Goal: Communication & Community: Participate in discussion

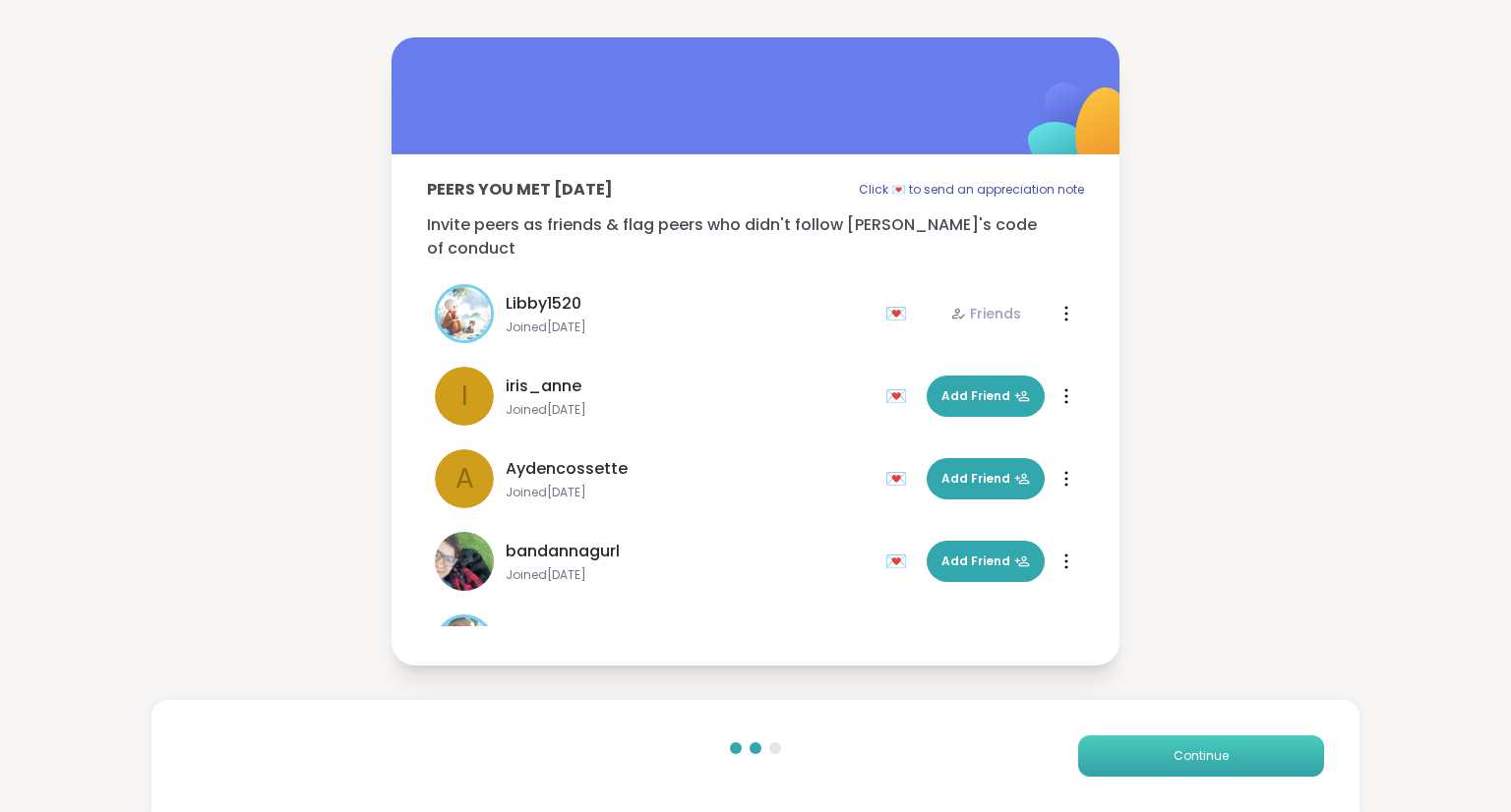
click at [1203, 744] on button "Continue" at bounding box center [1201, 757] width 246 height 41
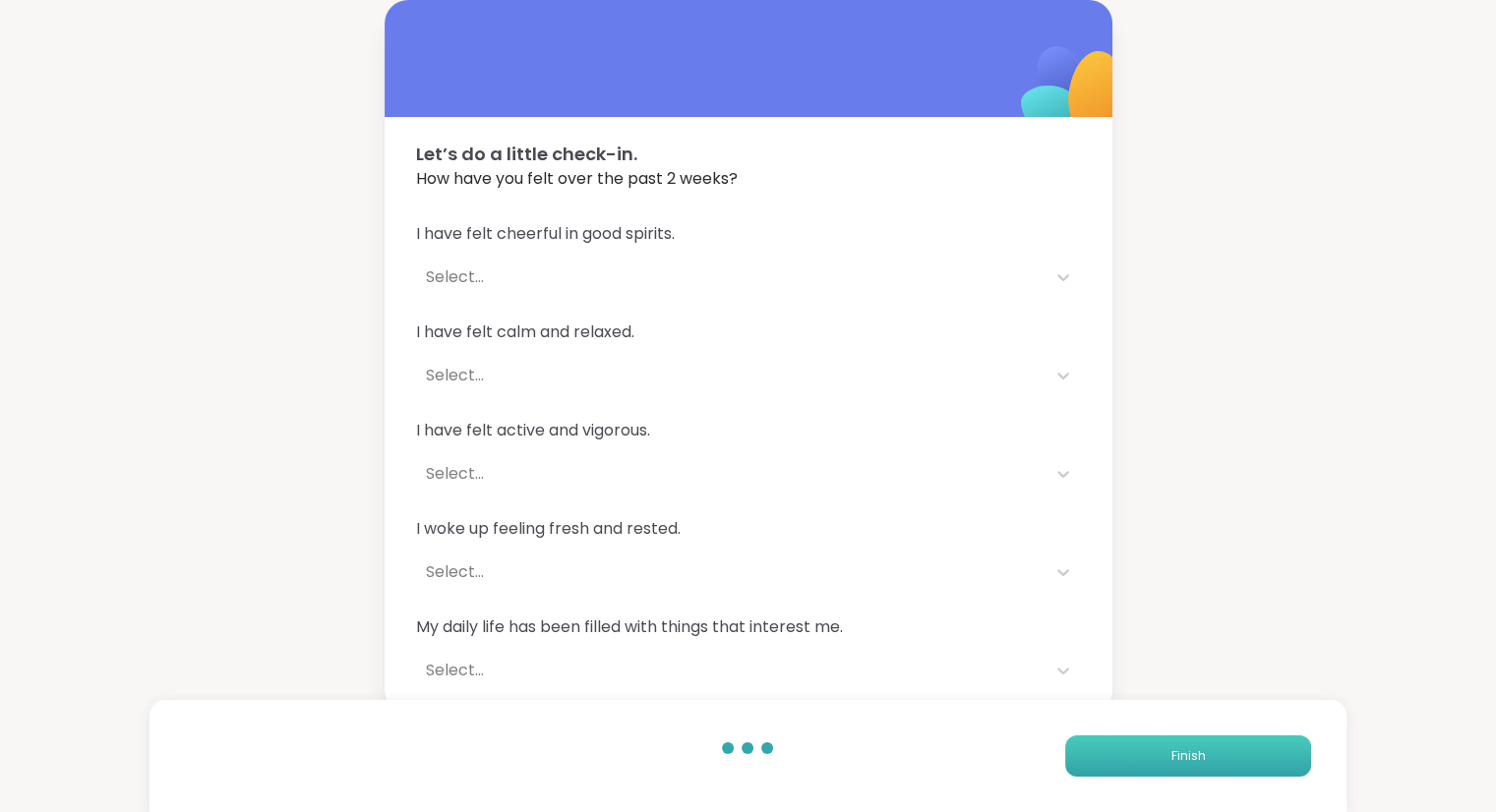
click at [1216, 766] on button "Finish" at bounding box center [1188, 757] width 246 height 41
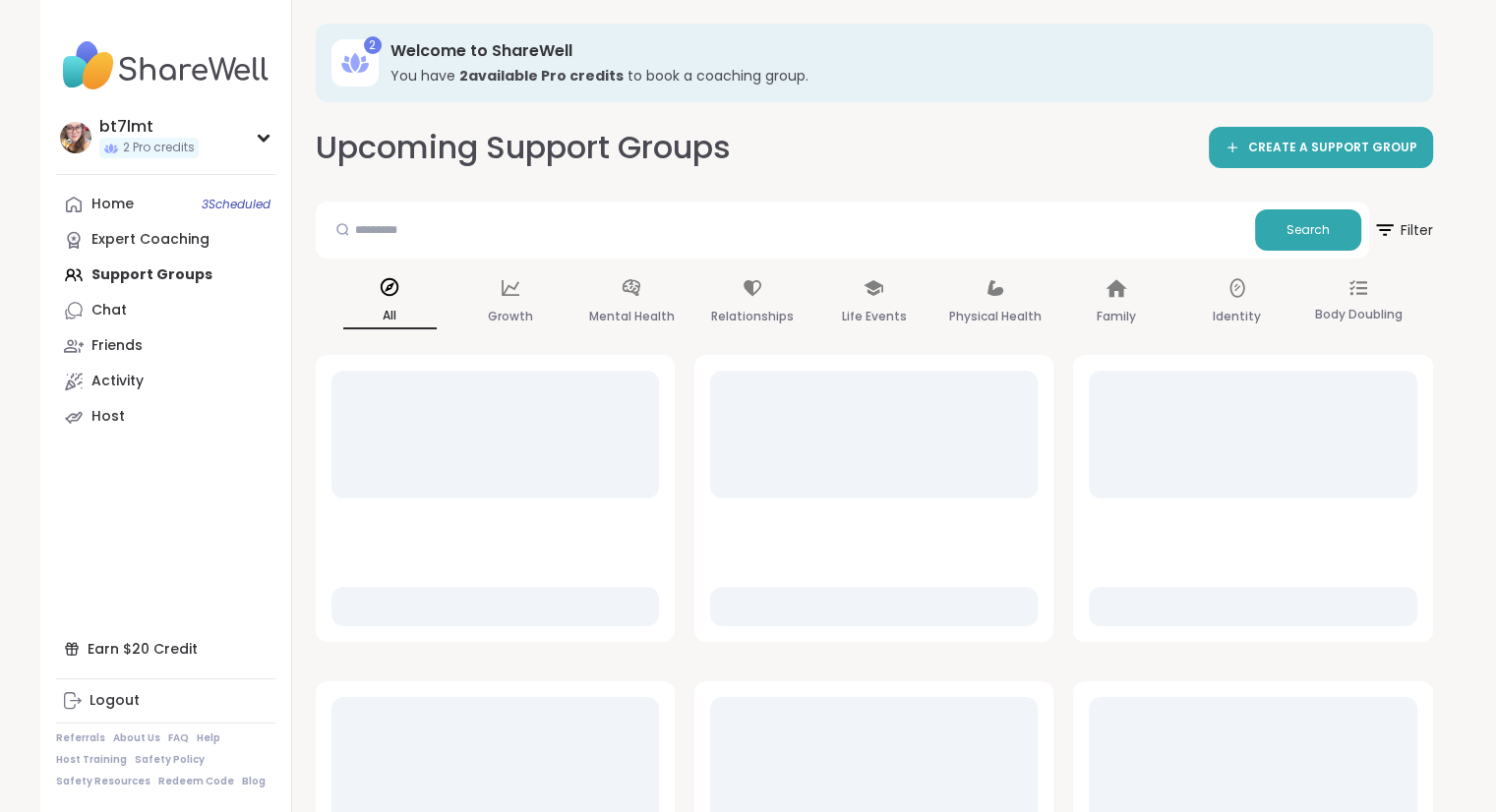
scroll to position [3, 0]
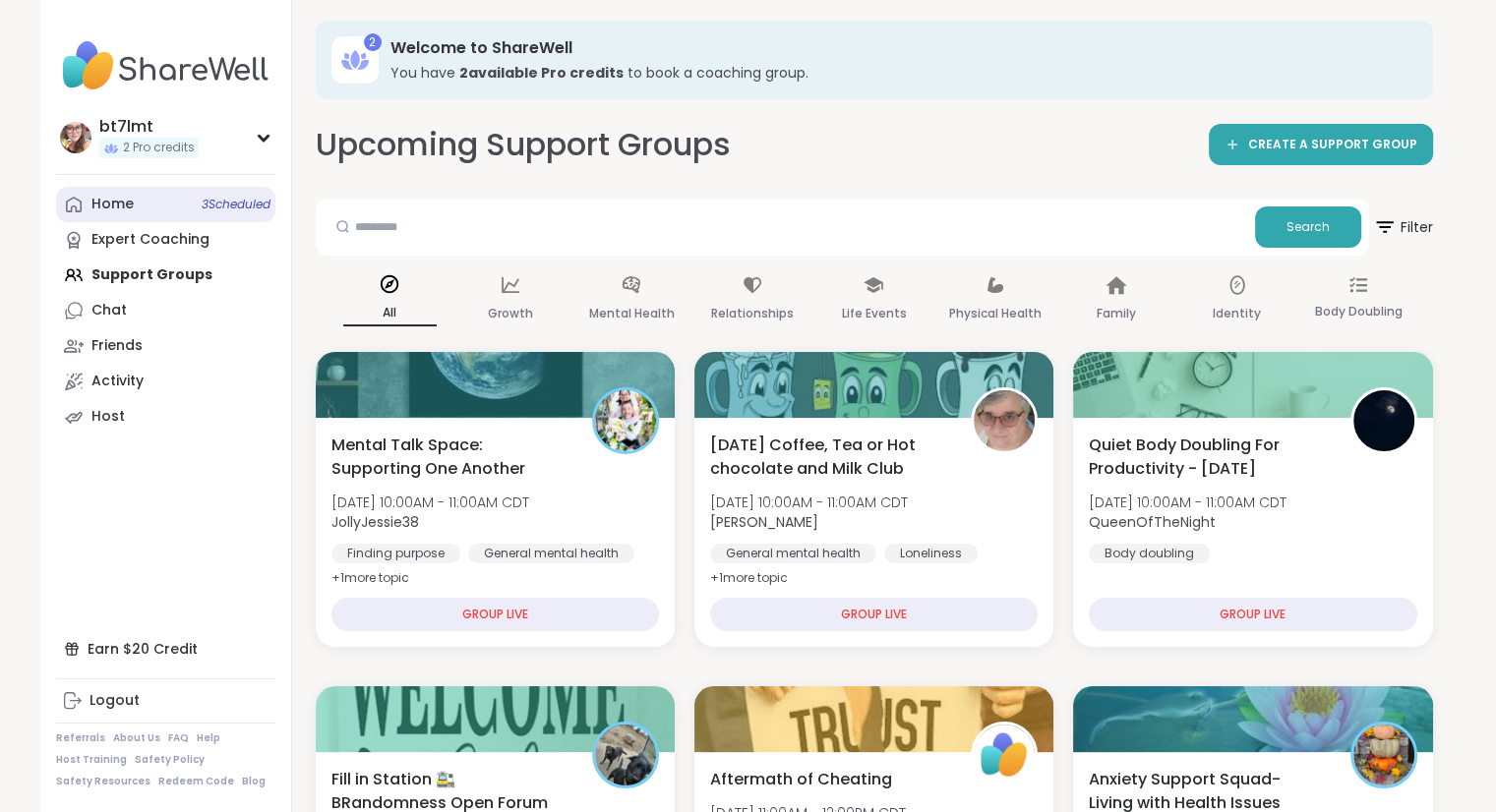
click at [111, 208] on div "Home 3 Scheduled" at bounding box center [113, 204] width 42 height 20
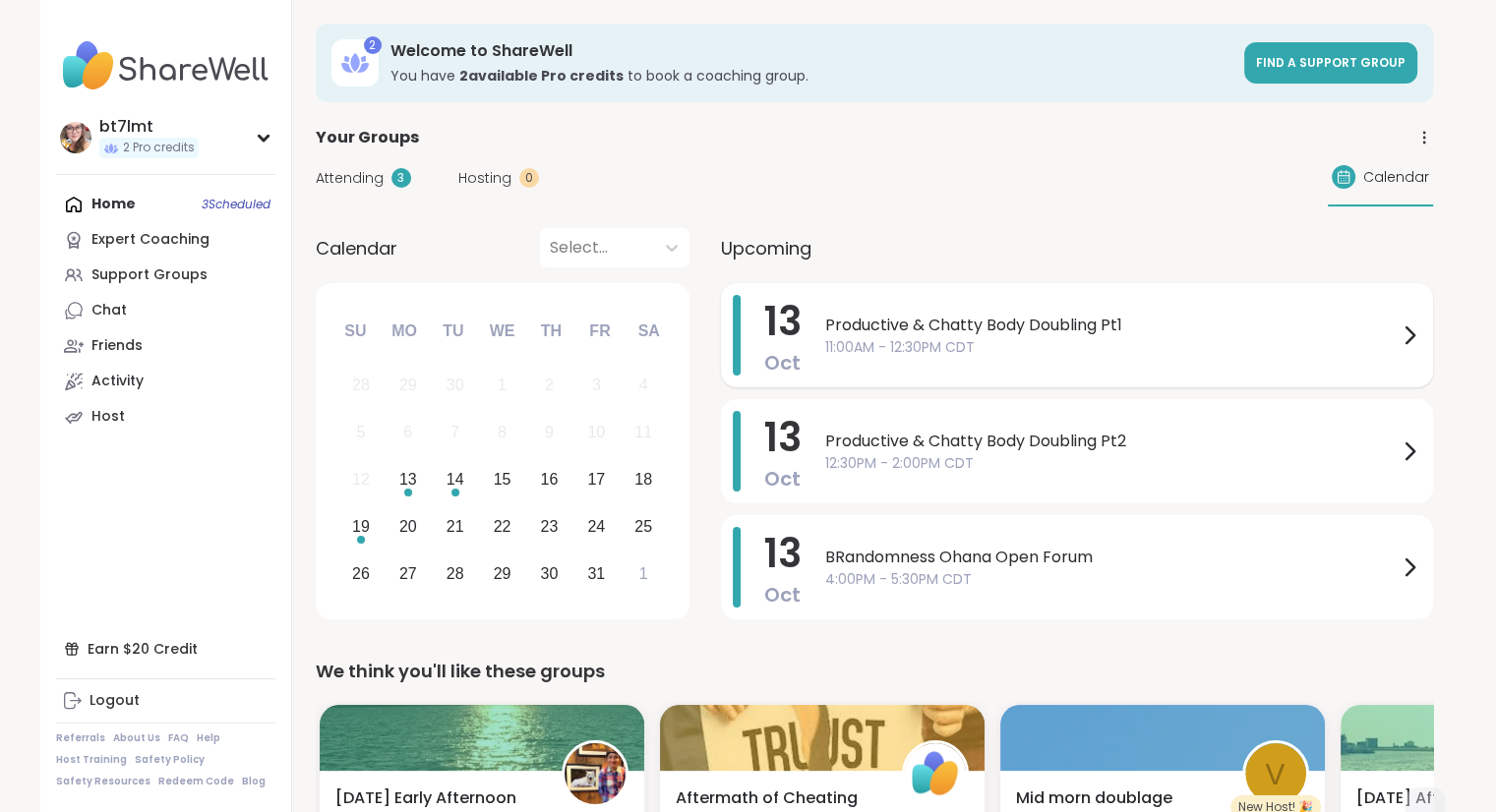
click at [1057, 330] on span "Productive & Chatty Body Doubling Pt1" at bounding box center [1111, 326] width 572 height 24
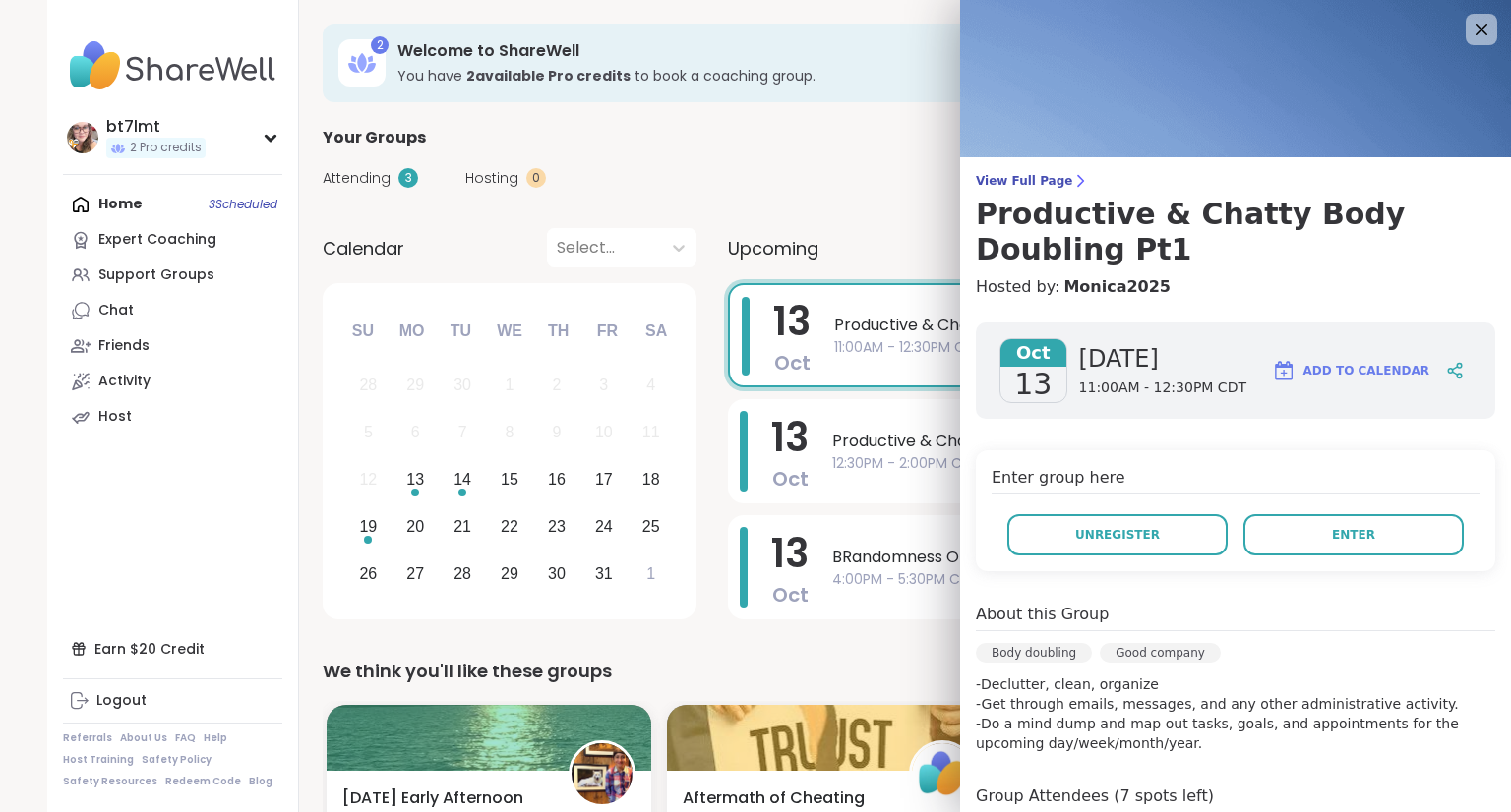
click at [1365, 528] on button "Enter" at bounding box center [1354, 535] width 220 height 41
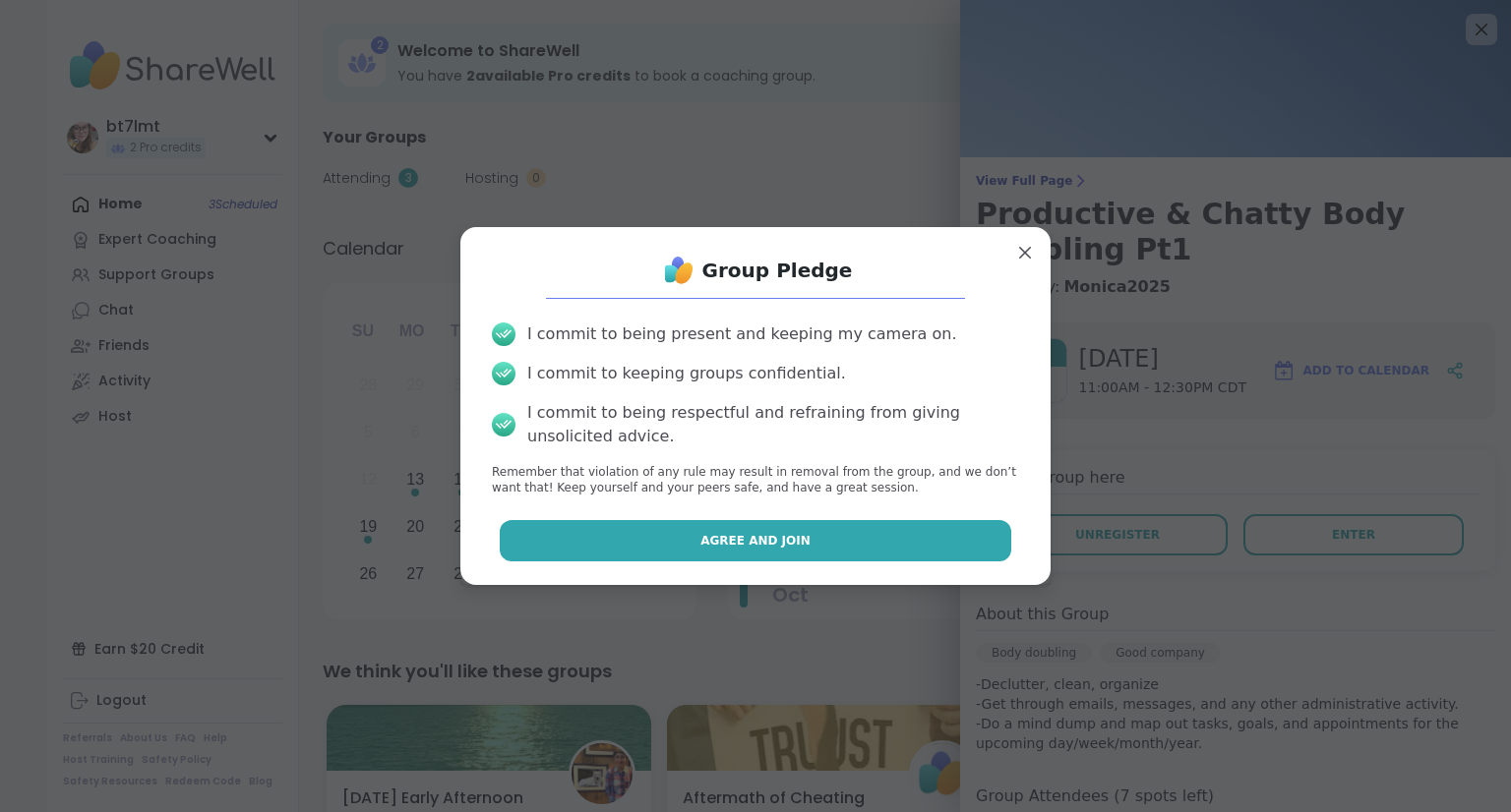
click at [855, 537] on button "Agree and Join" at bounding box center [756, 541] width 513 height 41
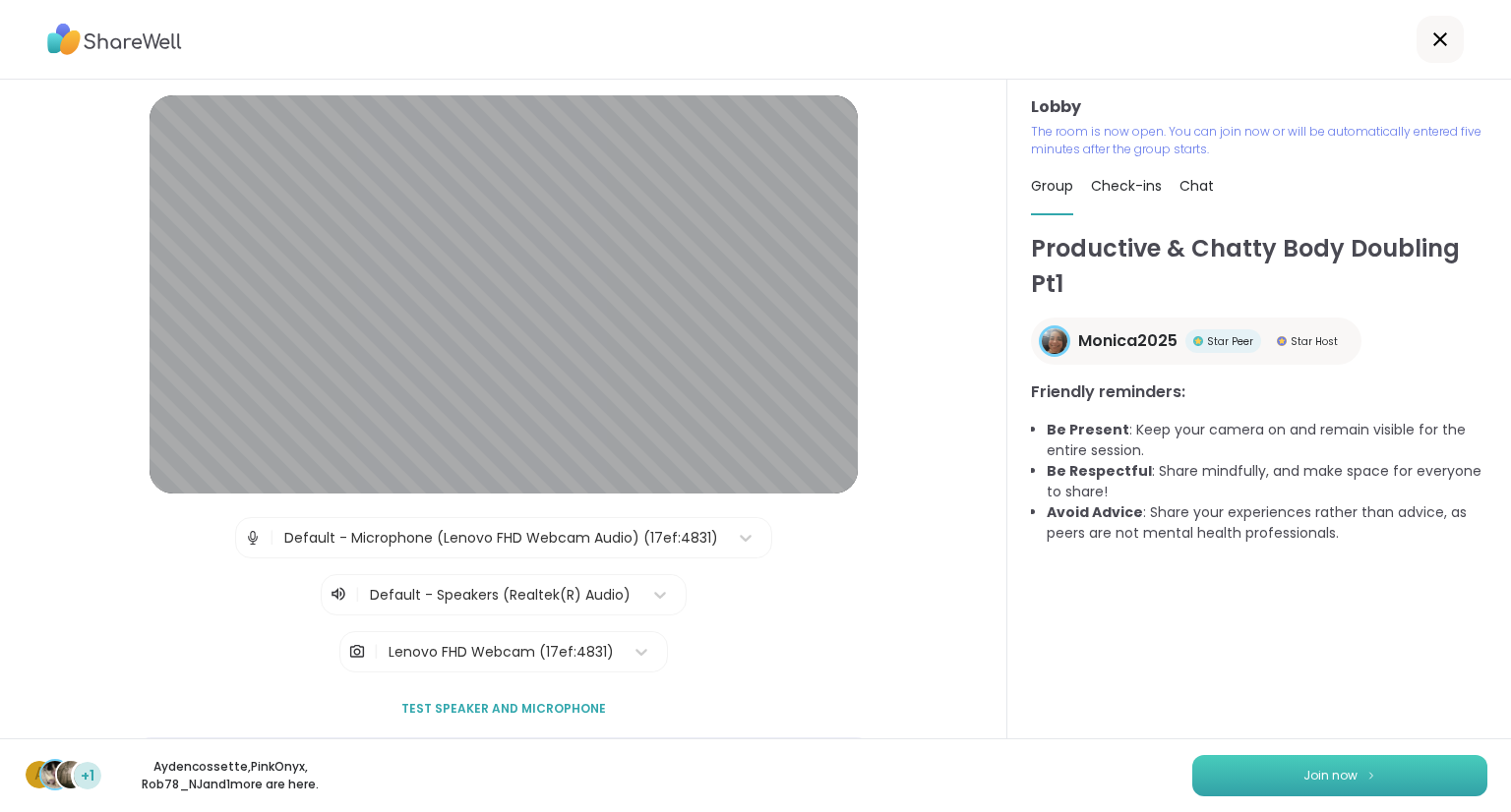
click at [1327, 779] on span "Join now" at bounding box center [1330, 776] width 54 height 18
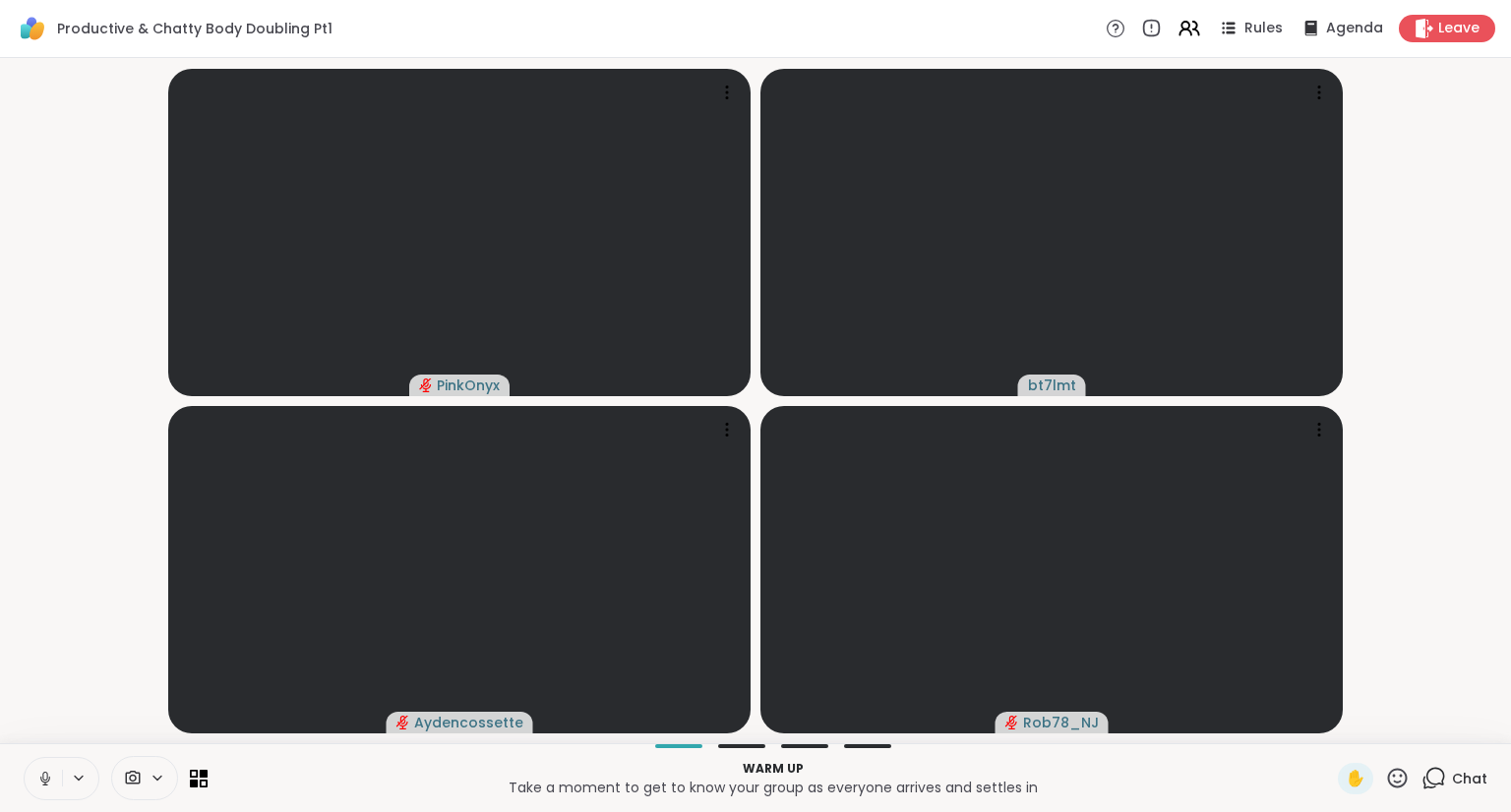
click at [44, 784] on icon at bounding box center [44, 784] width 1 height 4
click at [1429, 405] on video-player-container "PinkOnyx bt7lmt Aydencossette Rob78_NJ" at bounding box center [755, 401] width 1487 height 670
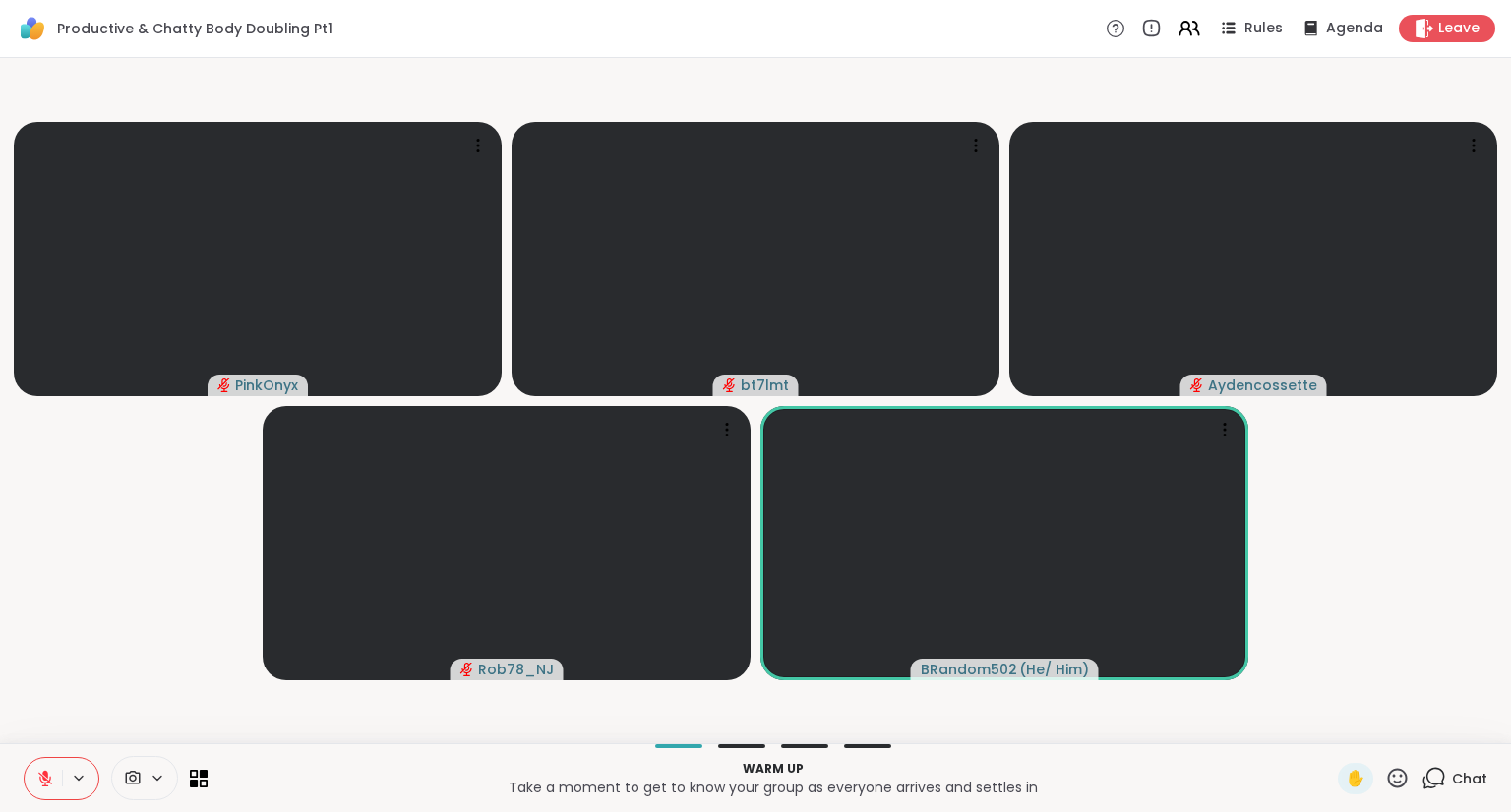
click at [1427, 782] on icon at bounding box center [1436, 777] width 19 height 18
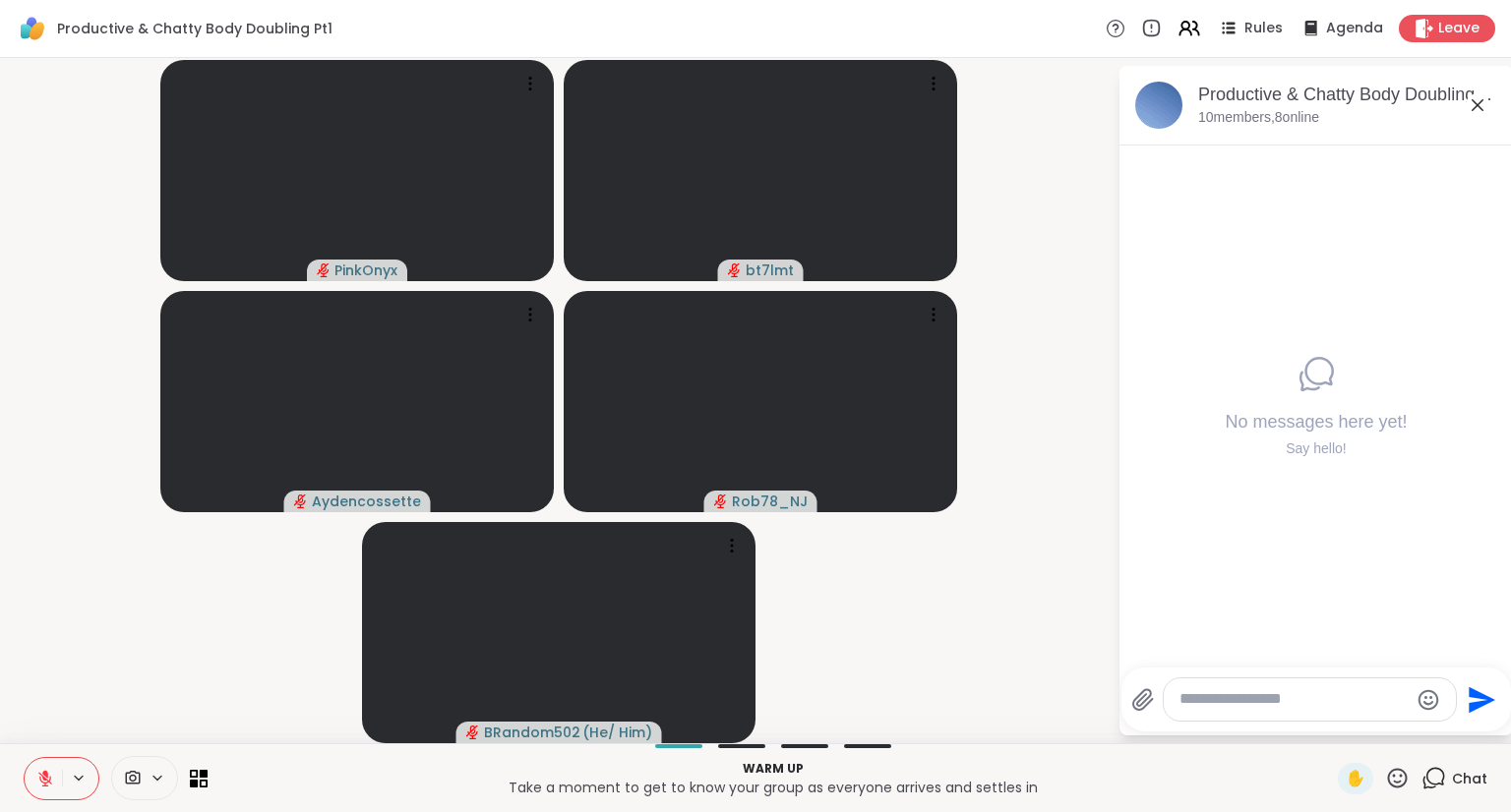
click at [1263, 733] on div "Productive & Chatty Body Doubling Pt1, [DATE] members, 8 online No messages her…" at bounding box center [1316, 401] width 393 height 670
click at [1214, 701] on textarea "Type your message" at bounding box center [1295, 699] width 229 height 21
click at [59, 778] on button at bounding box center [43, 779] width 38 height 41
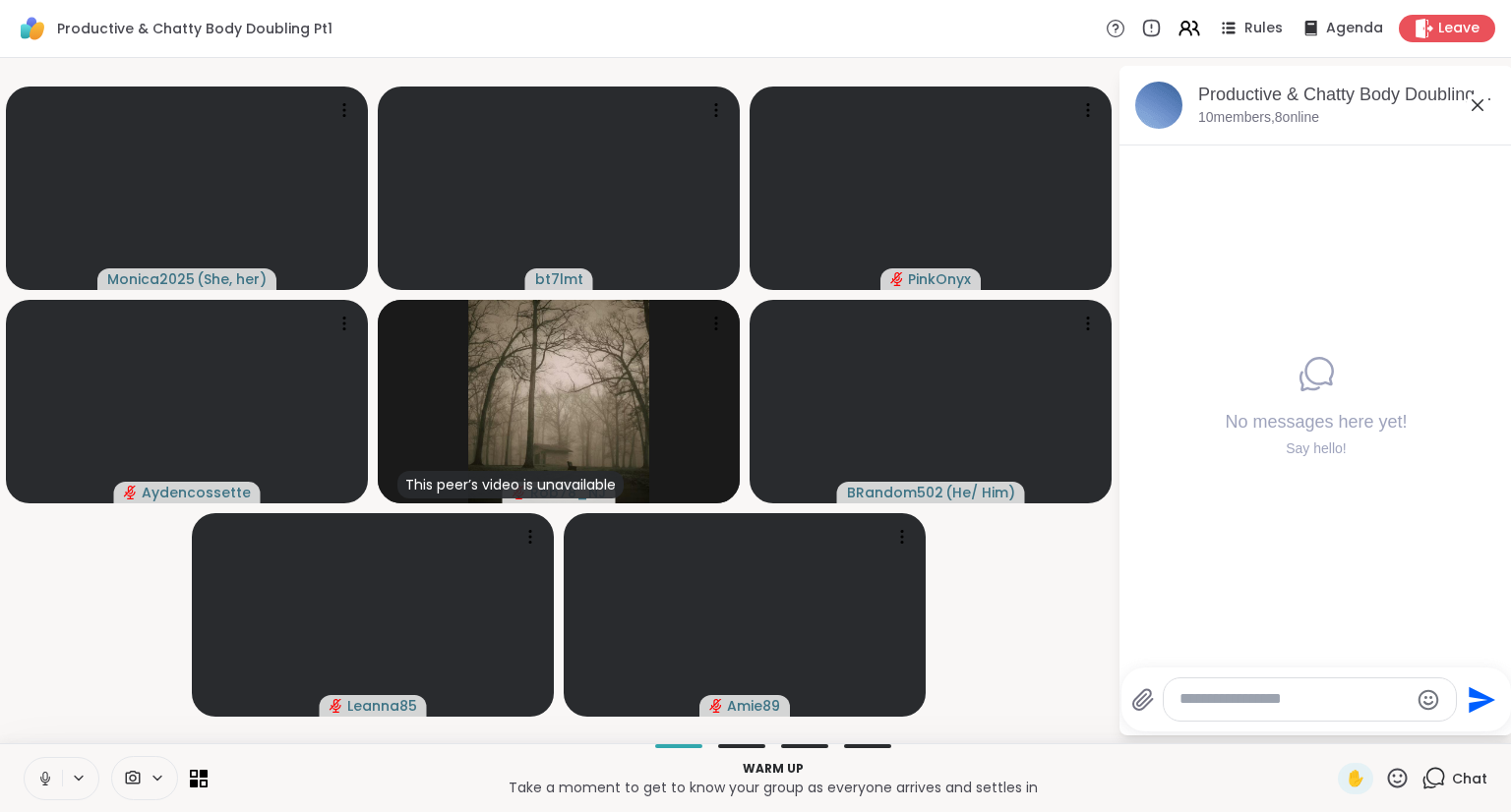
click at [1385, 771] on icon at bounding box center [1397, 778] width 25 height 25
click at [1417, 726] on span "🌟" at bounding box center [1427, 727] width 20 height 24
click at [46, 778] on icon at bounding box center [45, 779] width 18 height 18
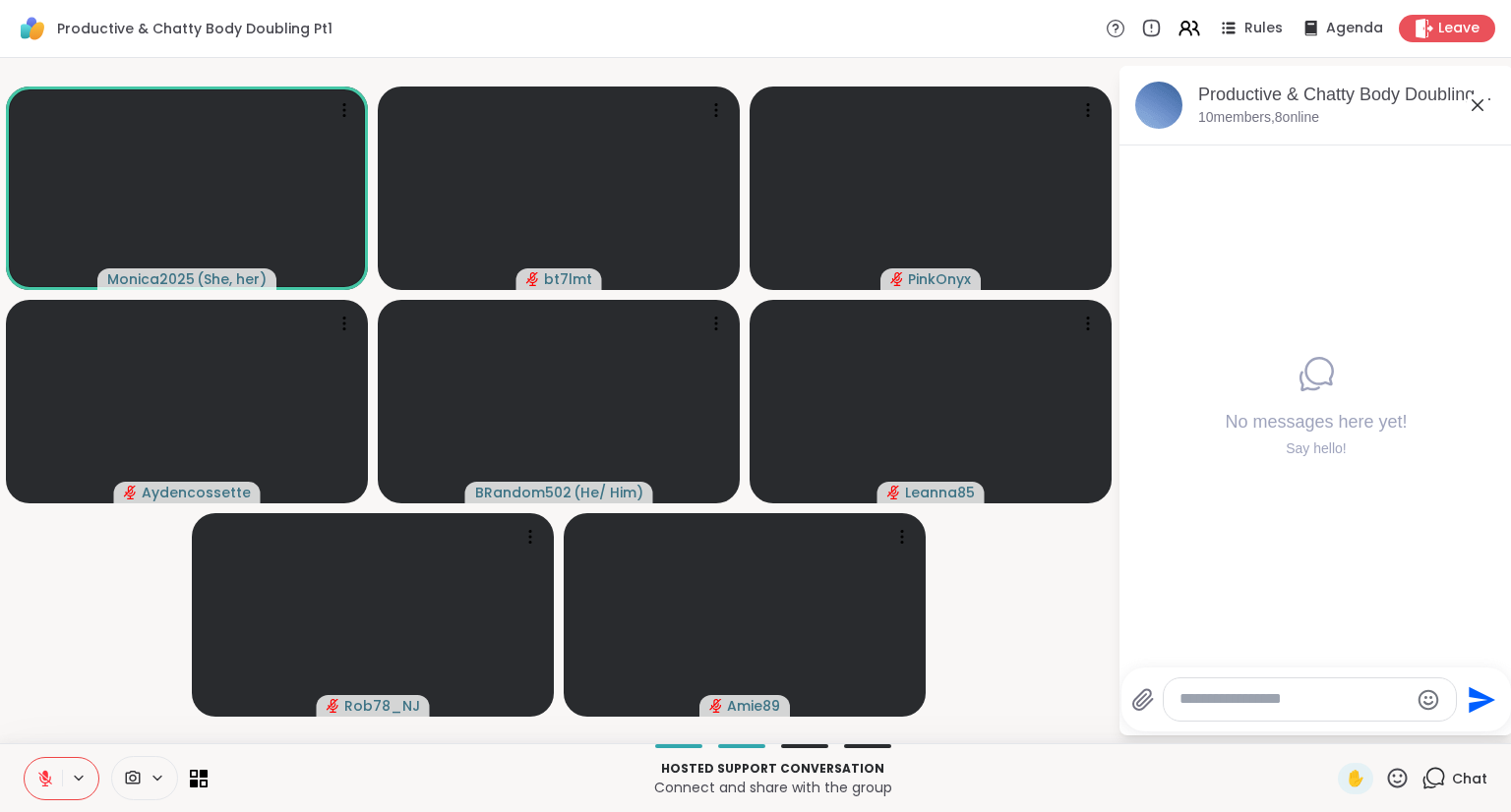
click at [1322, 707] on textarea "Type your message" at bounding box center [1295, 699] width 229 height 21
click at [1433, 702] on icon "Emoji picker" at bounding box center [1429, 699] width 21 height 21
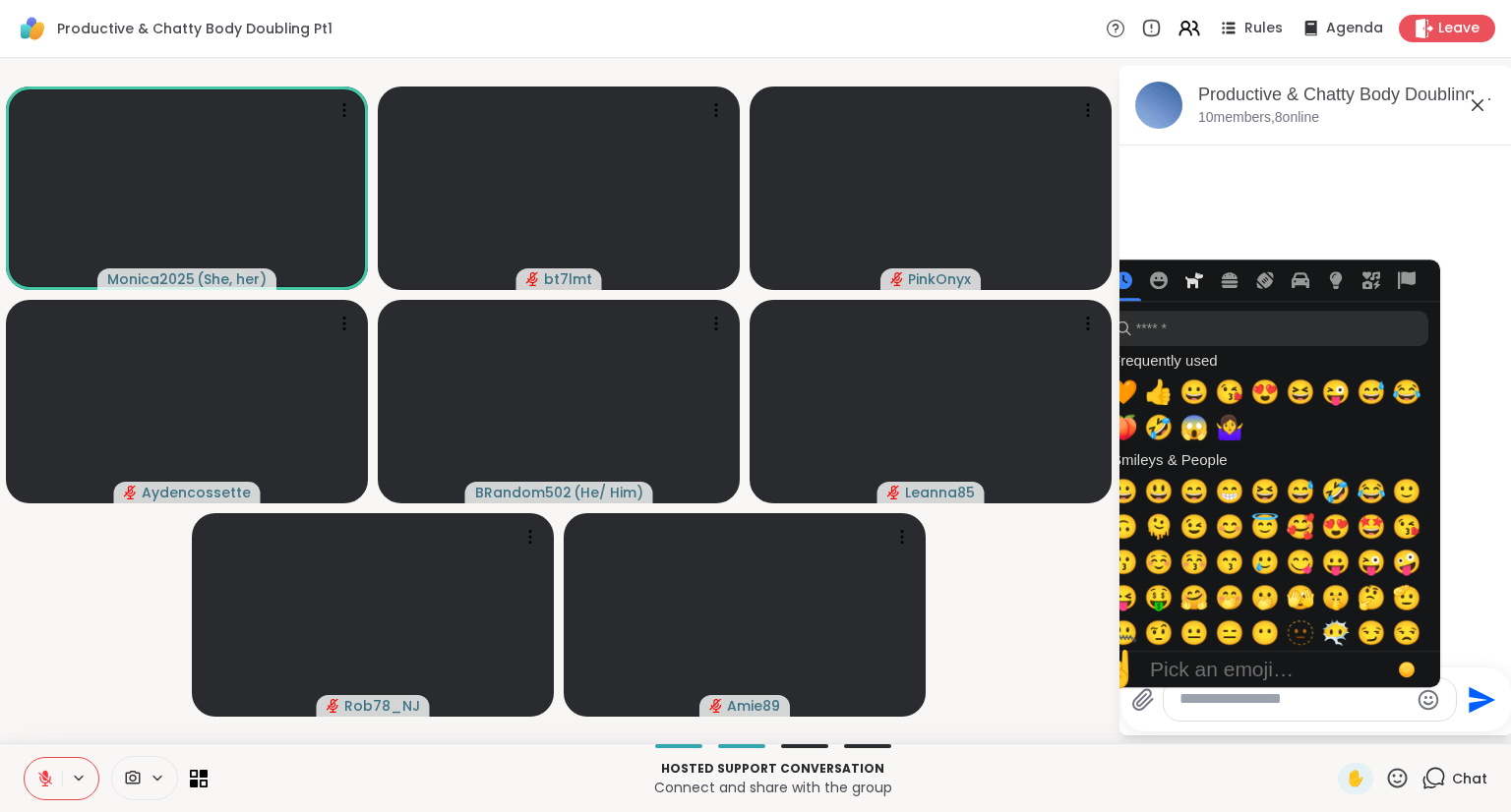
click at [1187, 275] on icon "Animals & Nature" at bounding box center [1195, 281] width 18 height 18
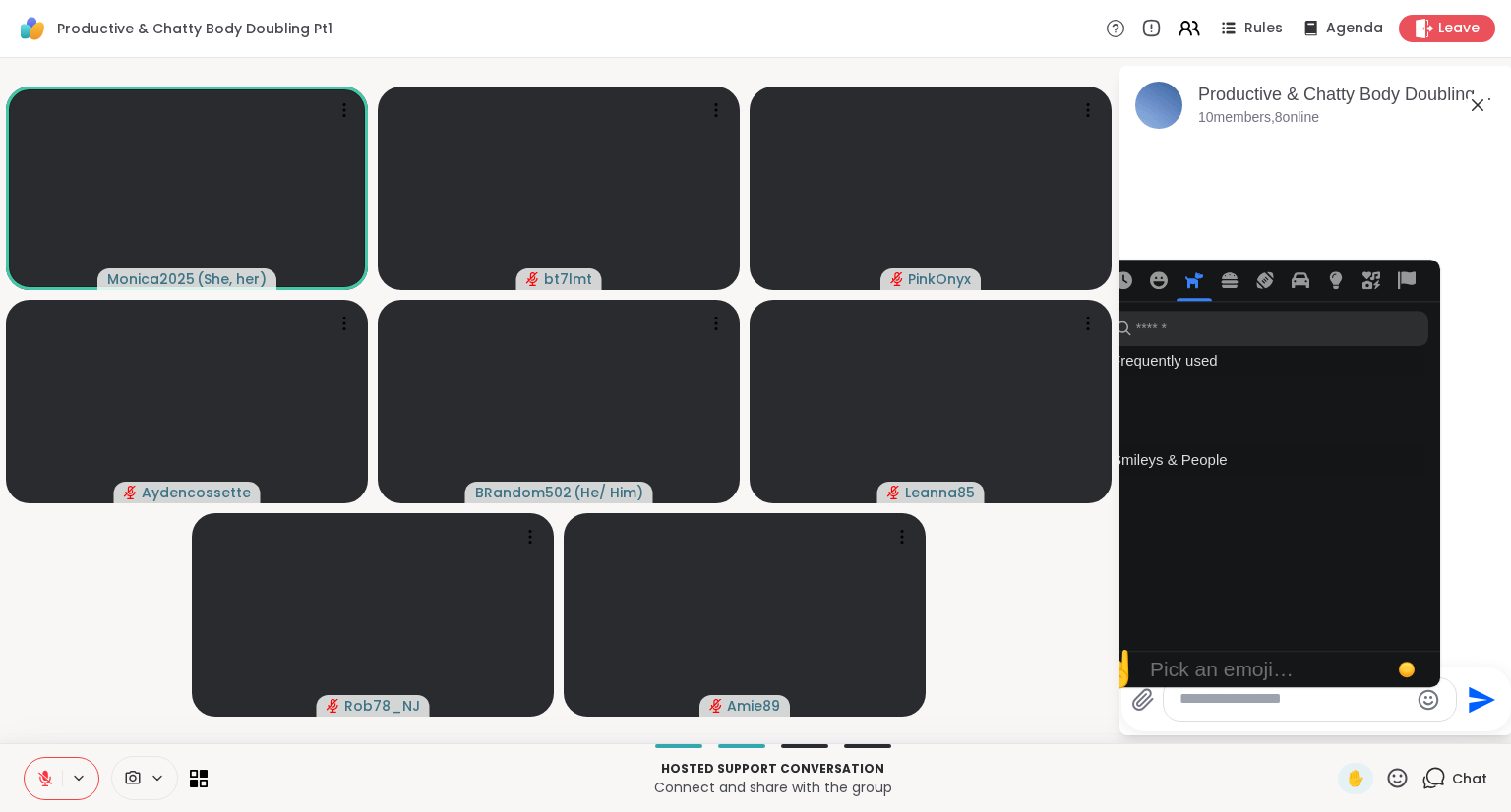
scroll to position [2219, 0]
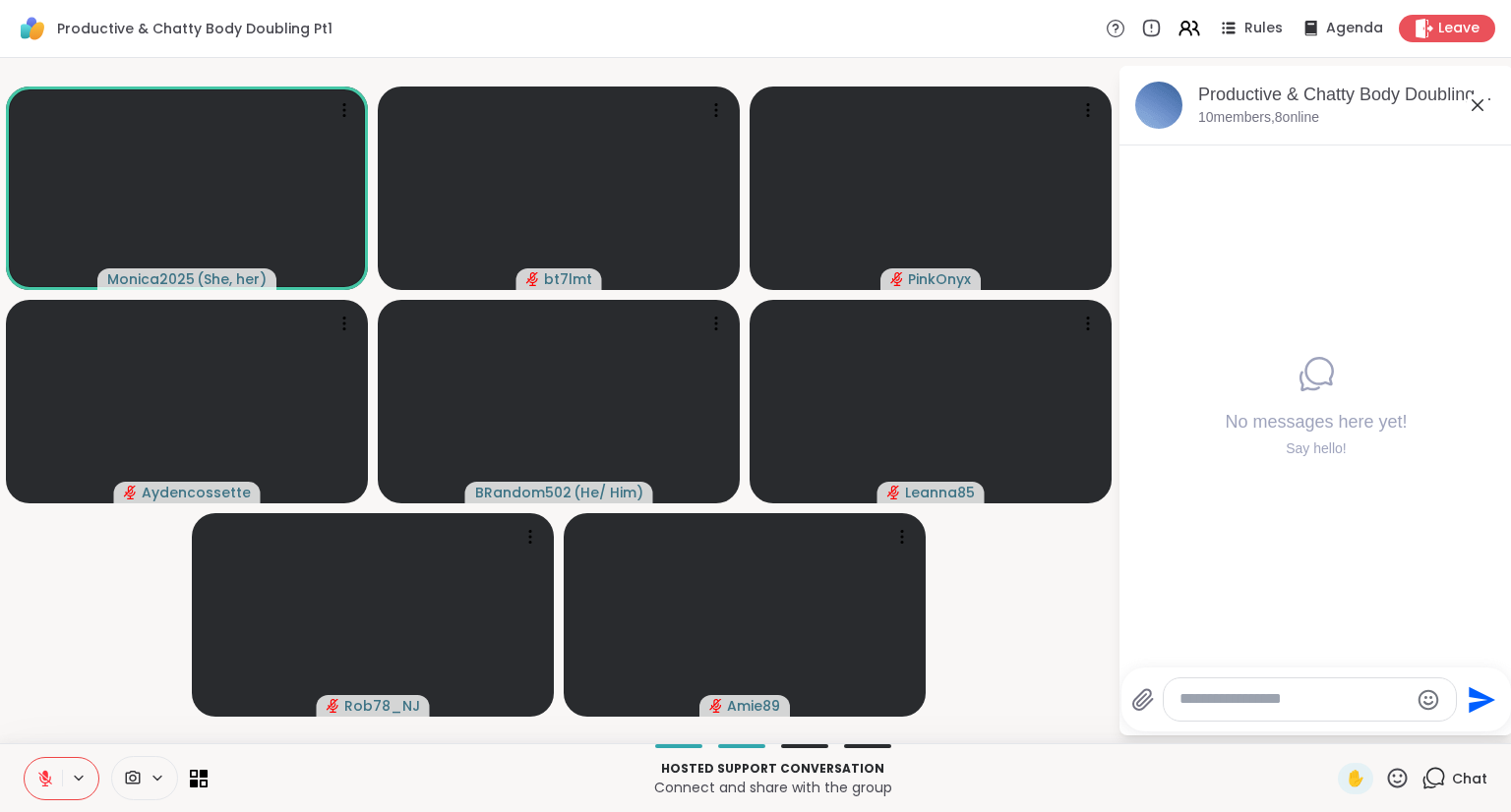
click at [1288, 213] on div "No messages here yet! Say hello!" at bounding box center [1316, 406] width 393 height 523
click at [43, 779] on icon at bounding box center [45, 779] width 14 height 14
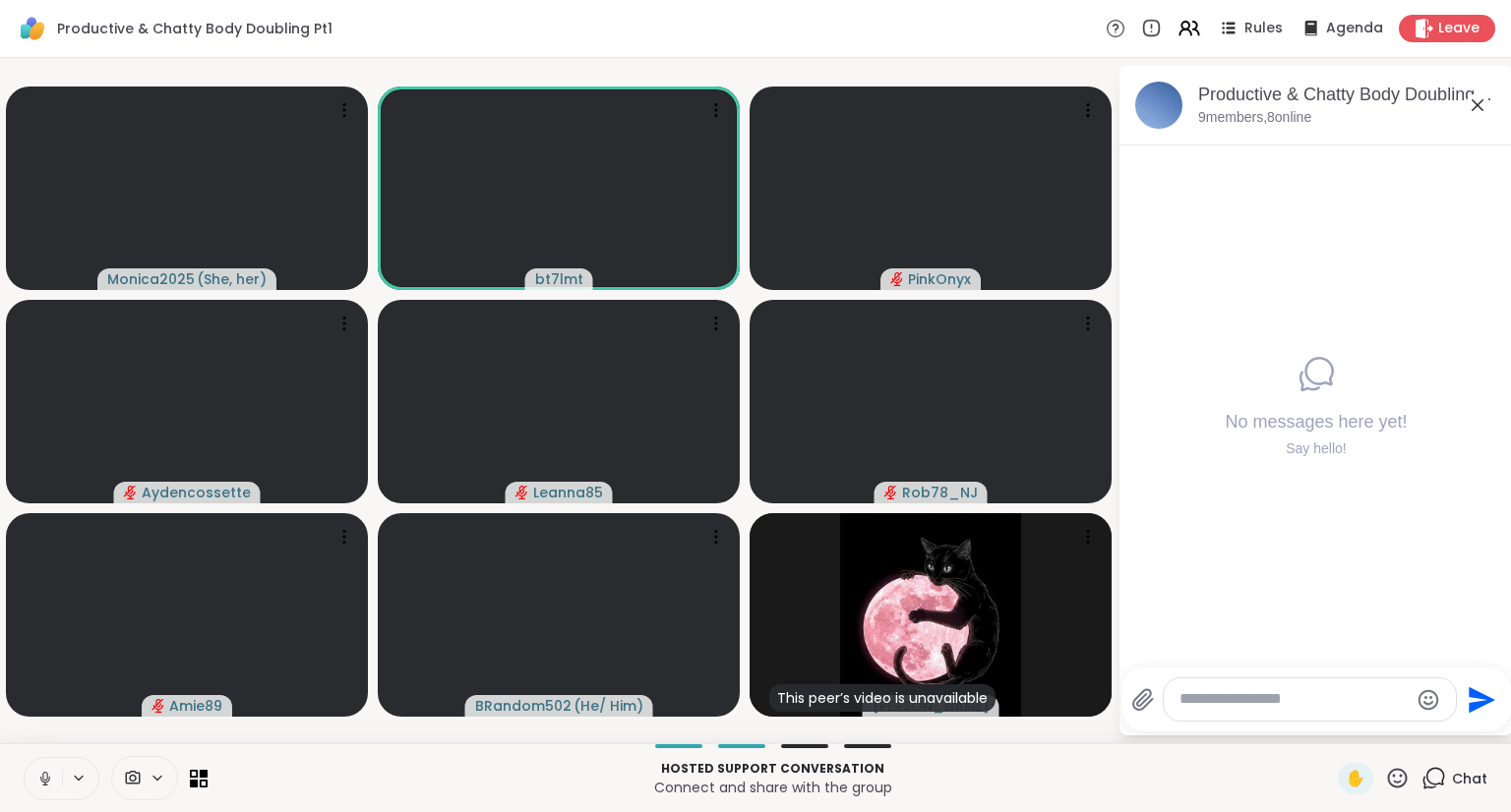
click at [44, 784] on icon at bounding box center [44, 784] width 1 height 4
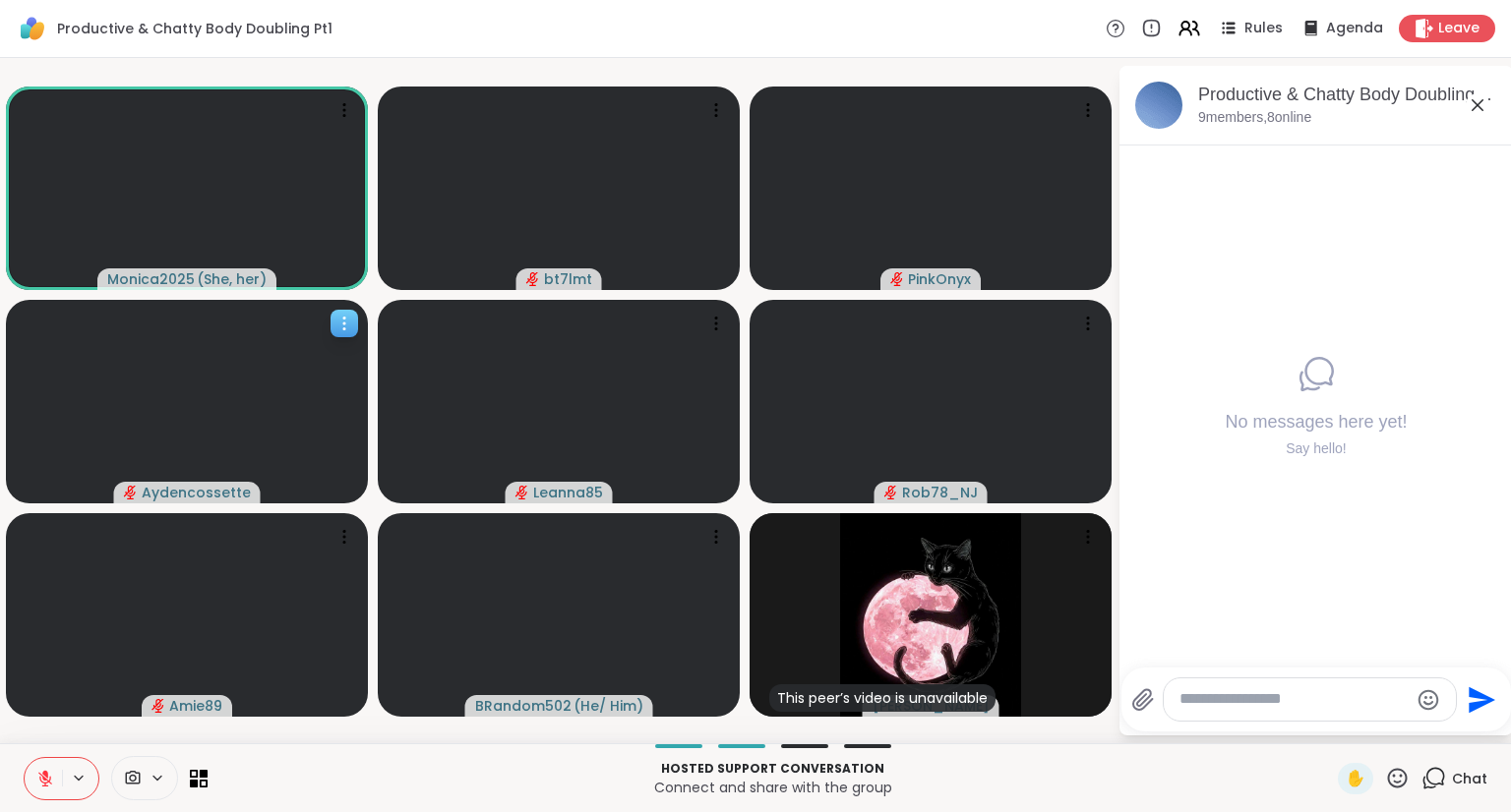
click at [44, 774] on icon at bounding box center [45, 774] width 6 height 8
click at [44, 779] on icon at bounding box center [45, 779] width 18 height 18
